Goal: Task Accomplishment & Management: Manage account settings

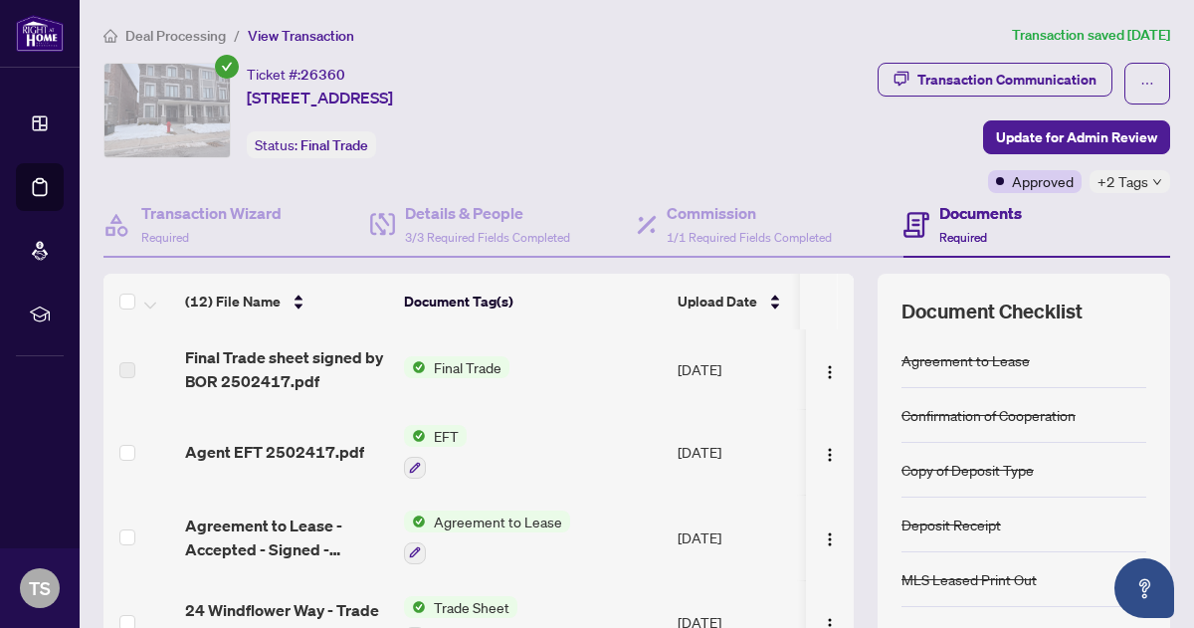
scroll to position [680, 0]
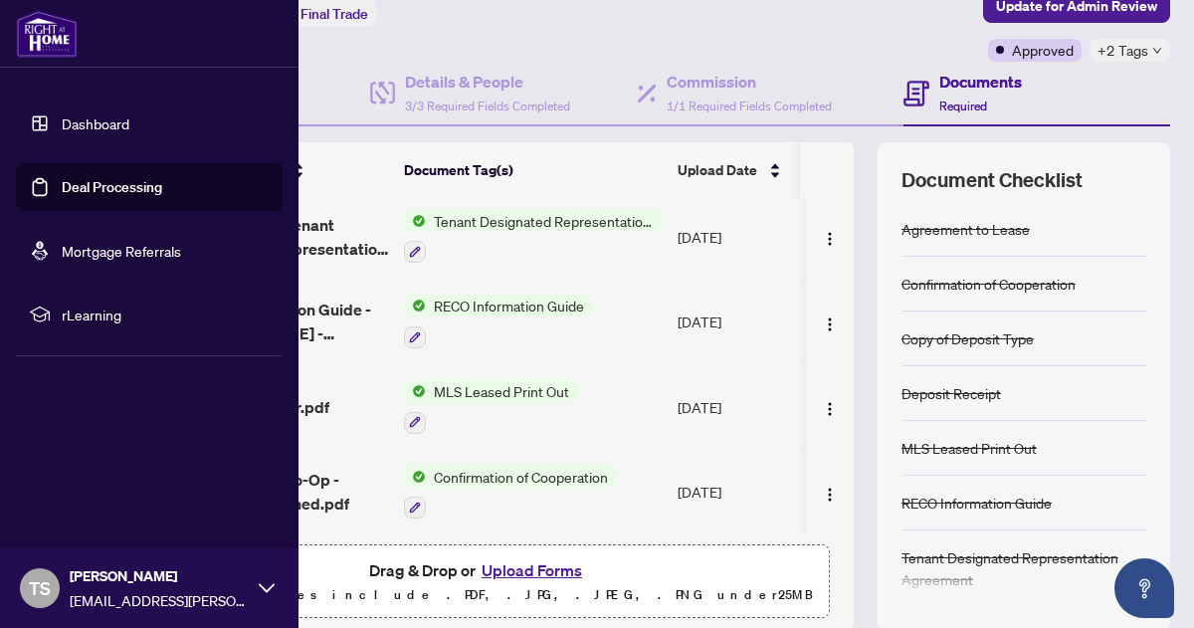
click at [84, 120] on link "Dashboard" at bounding box center [96, 123] width 68 height 18
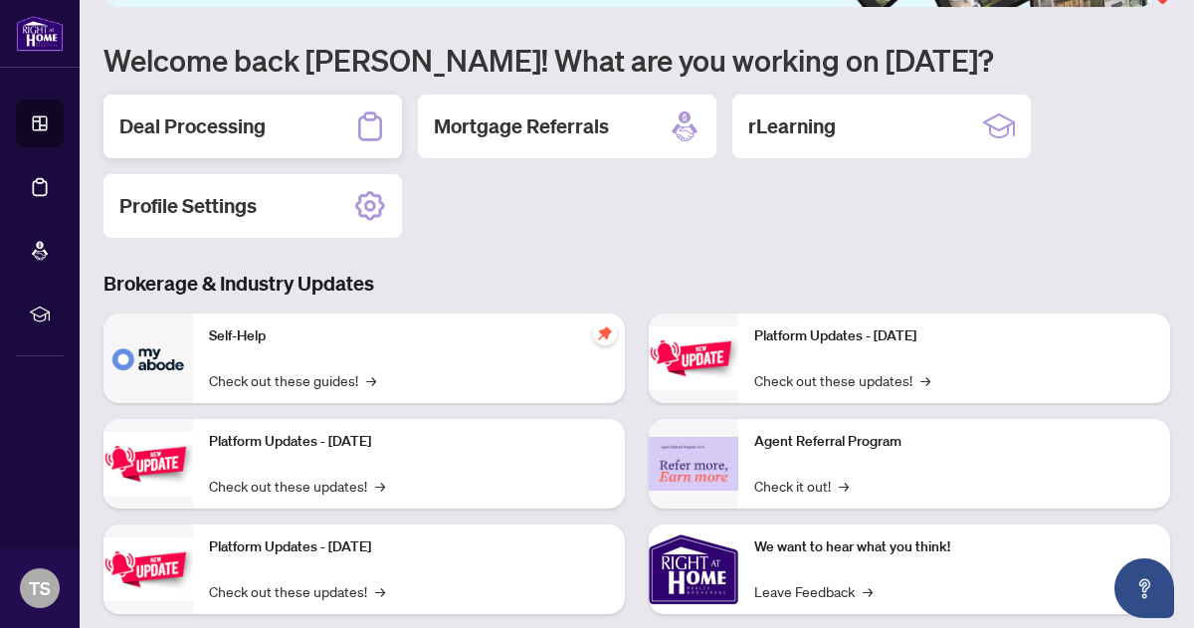
click at [241, 136] on h2 "Deal Processing" at bounding box center [192, 126] width 146 height 28
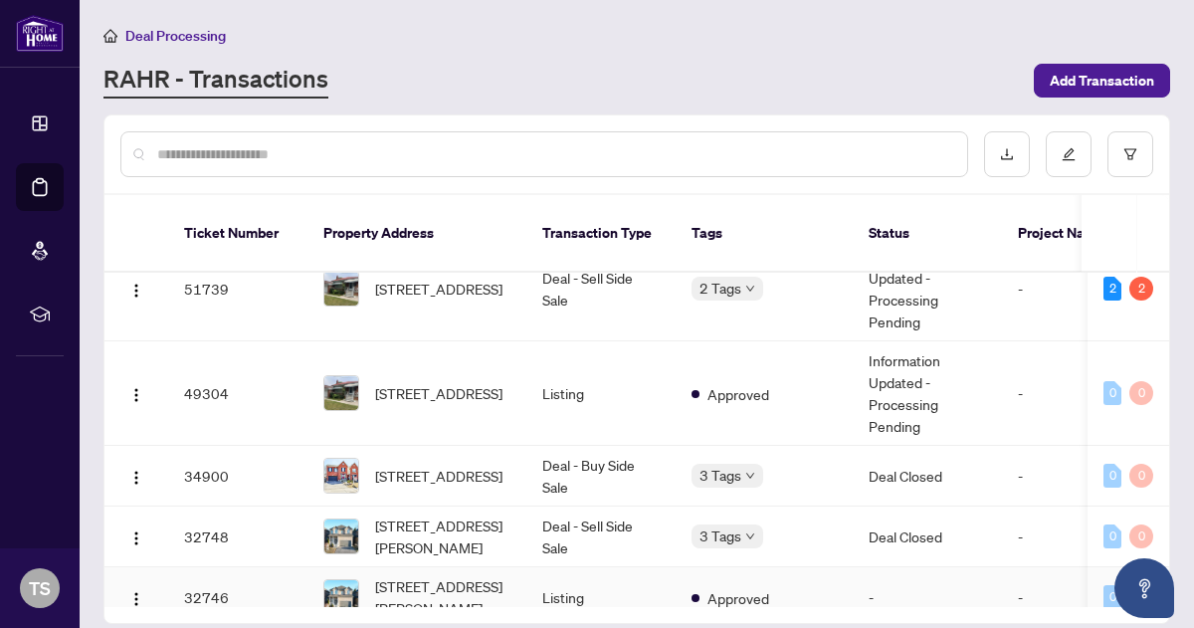
scroll to position [159, 0]
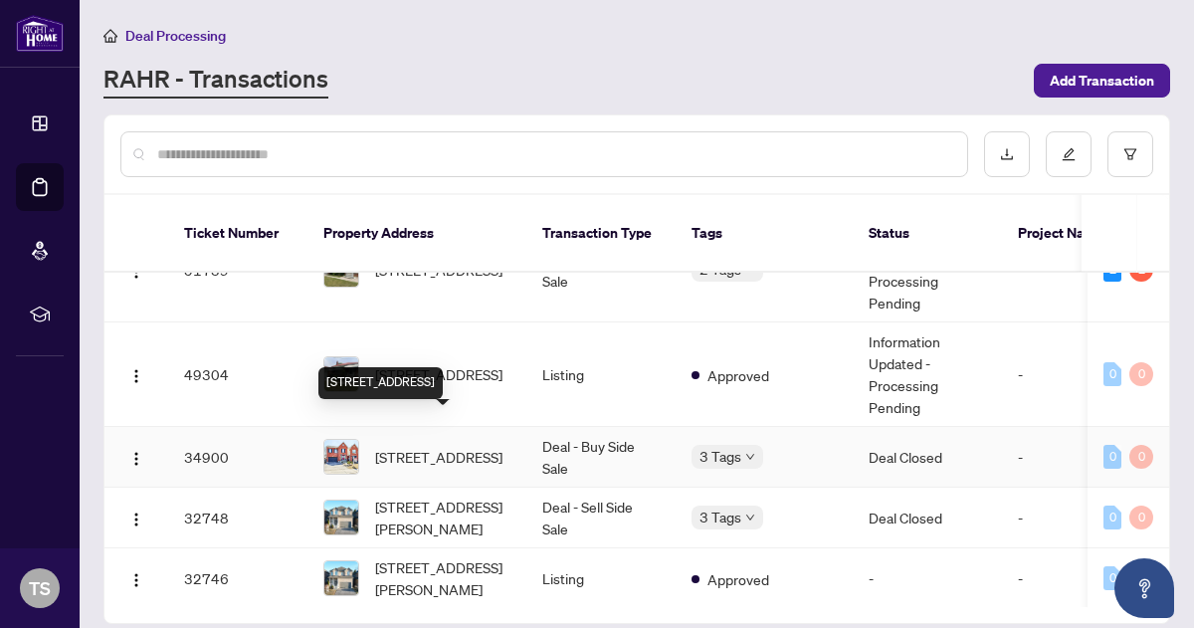
click at [422, 446] on span "[STREET_ADDRESS]" at bounding box center [438, 457] width 127 height 22
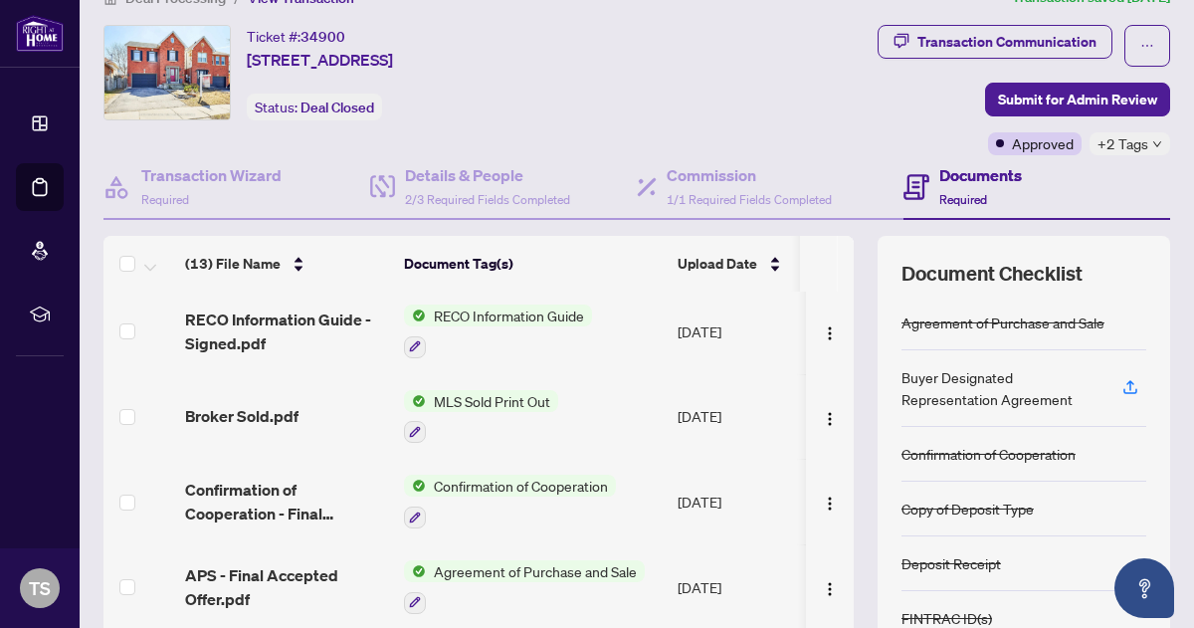
scroll to position [63, 0]
